Goal: Navigation & Orientation: Go to known website

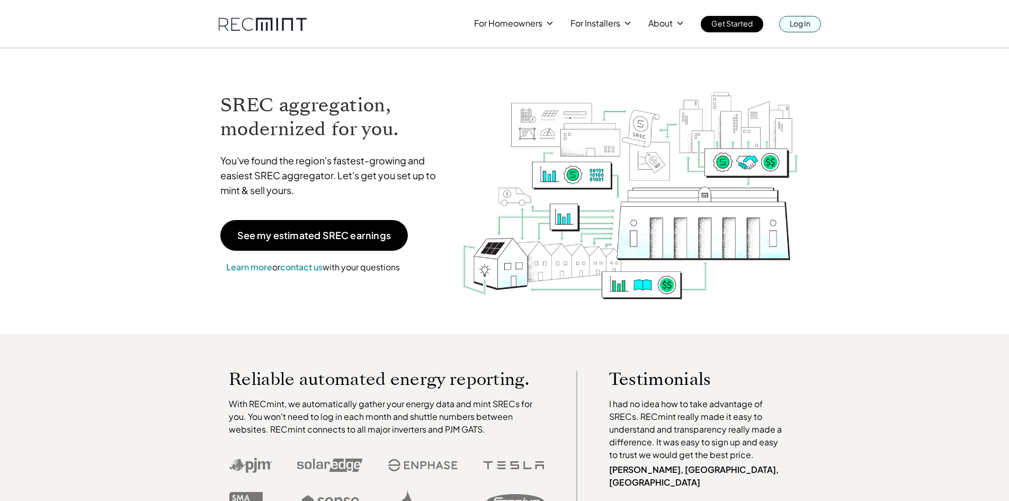
click at [805, 25] on p "Log In" at bounding box center [800, 23] width 21 height 15
